Goal: Task Accomplishment & Management: Manage account settings

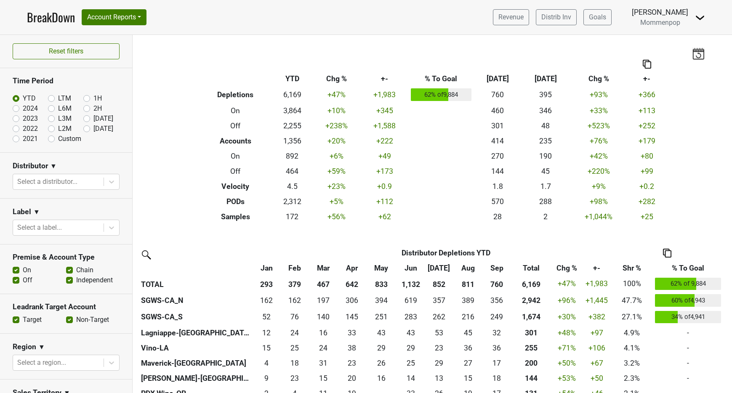
click at [701, 21] on img at bounding box center [700, 18] width 10 height 10
click at [671, 65] on link "Logout" at bounding box center [671, 60] width 67 height 13
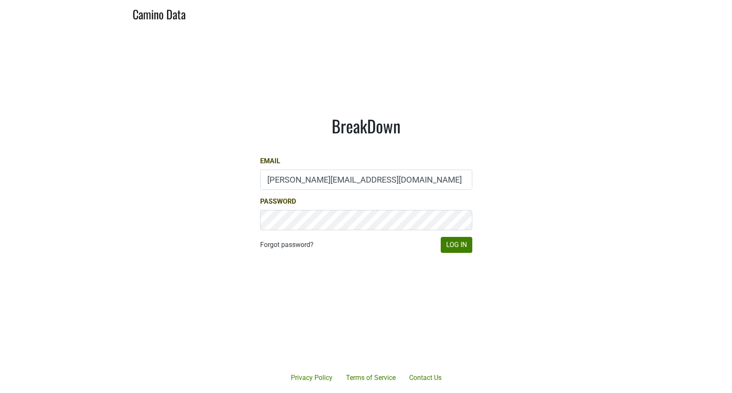
click at [305, 168] on div "Email anne@mommenpop.com" at bounding box center [366, 173] width 212 height 34
click at [310, 180] on input "anne@mommenpop.com" at bounding box center [366, 180] width 212 height 20
type input "sales@brickandmortarwines.com"
click at [468, 246] on button "Log In" at bounding box center [457, 245] width 32 height 16
